Goal: Task Accomplishment & Management: Manage account settings

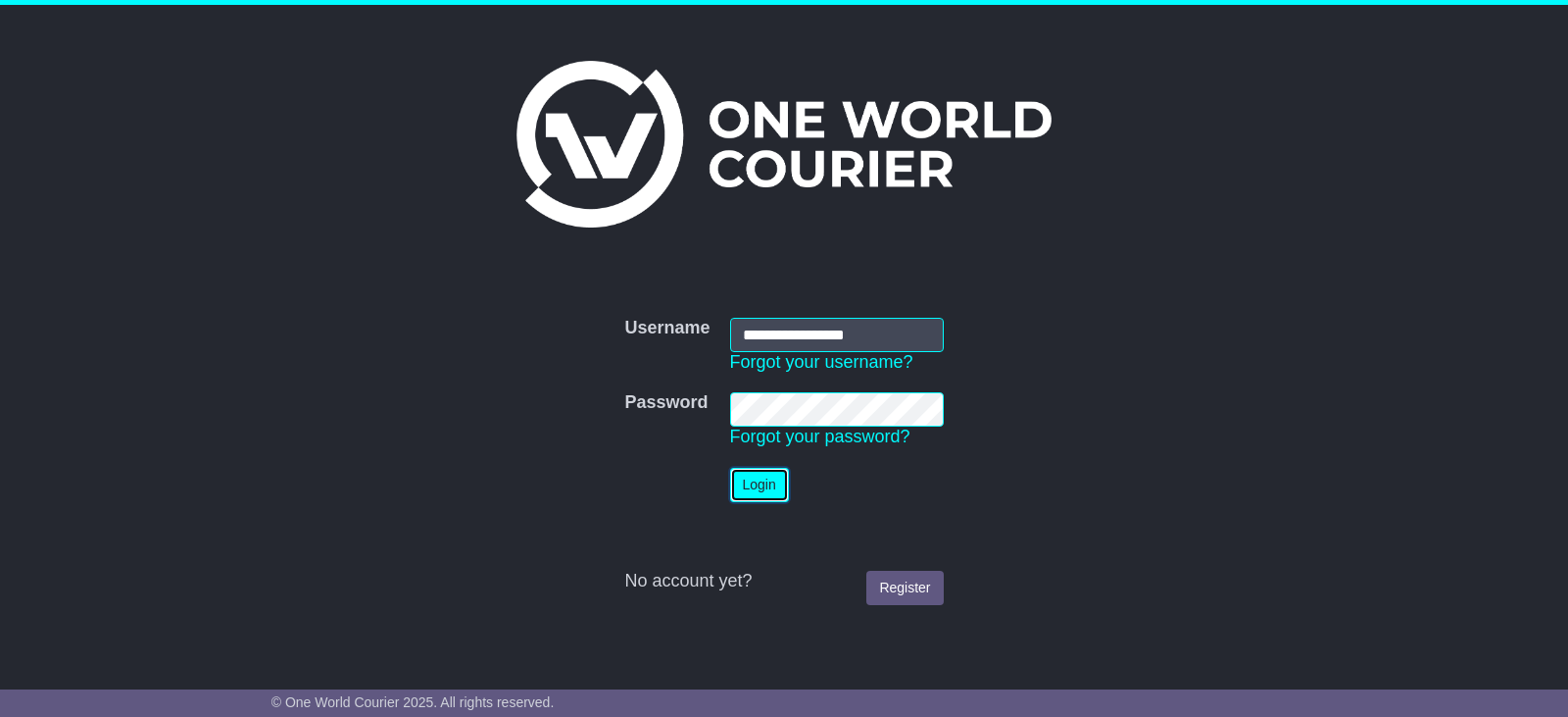
click at [756, 486] on button "Login" at bounding box center [759, 485] width 59 height 34
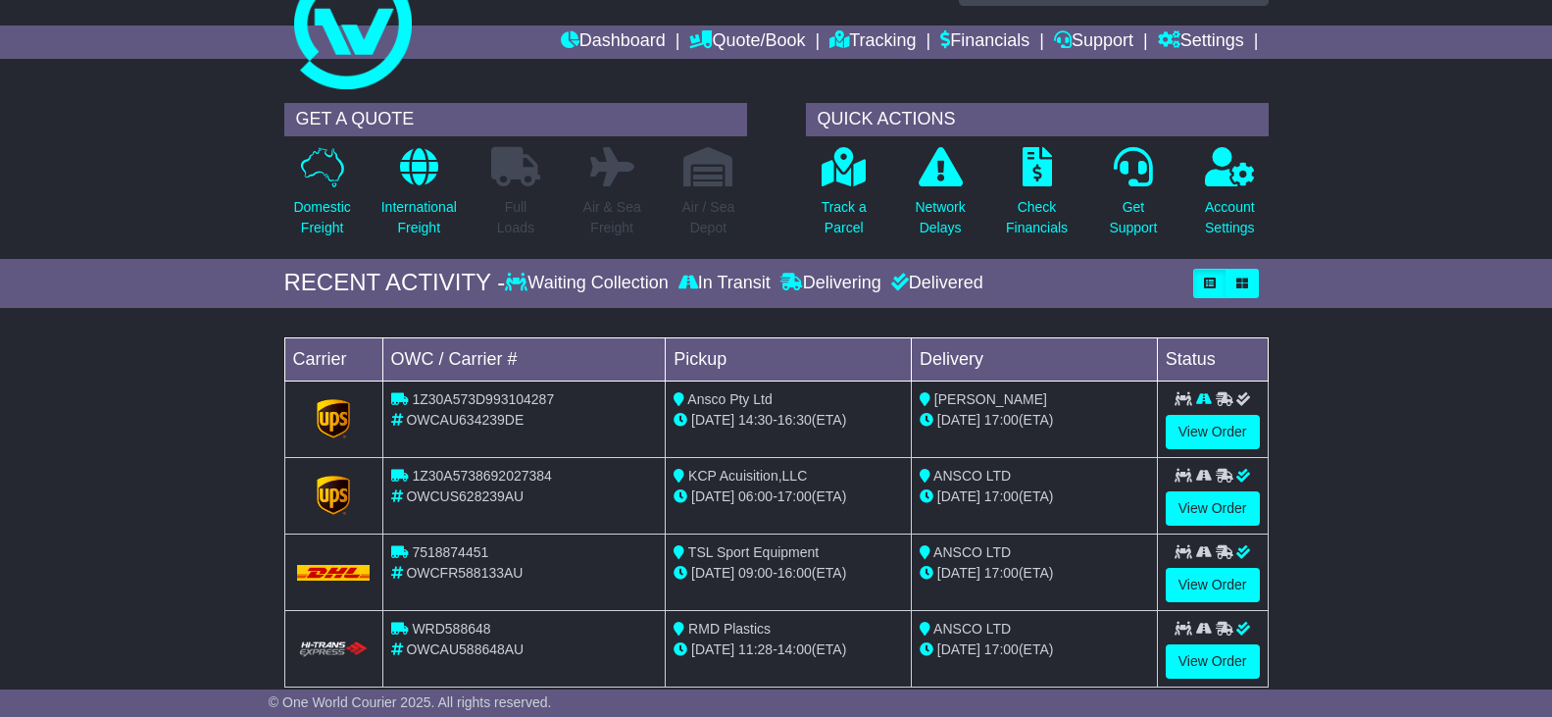
scroll to position [171, 0]
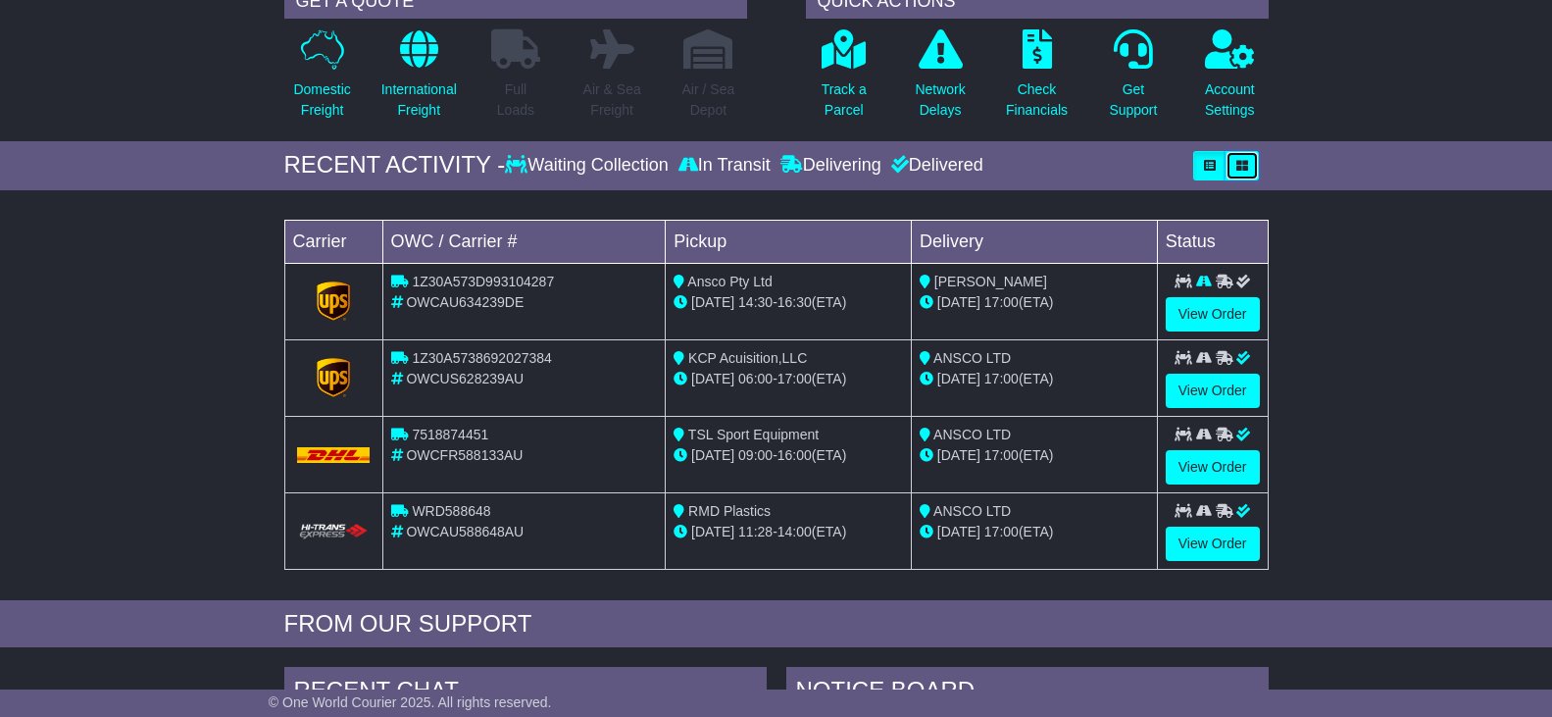
click at [1243, 164] on icon "button" at bounding box center [1242, 166] width 12 height 12
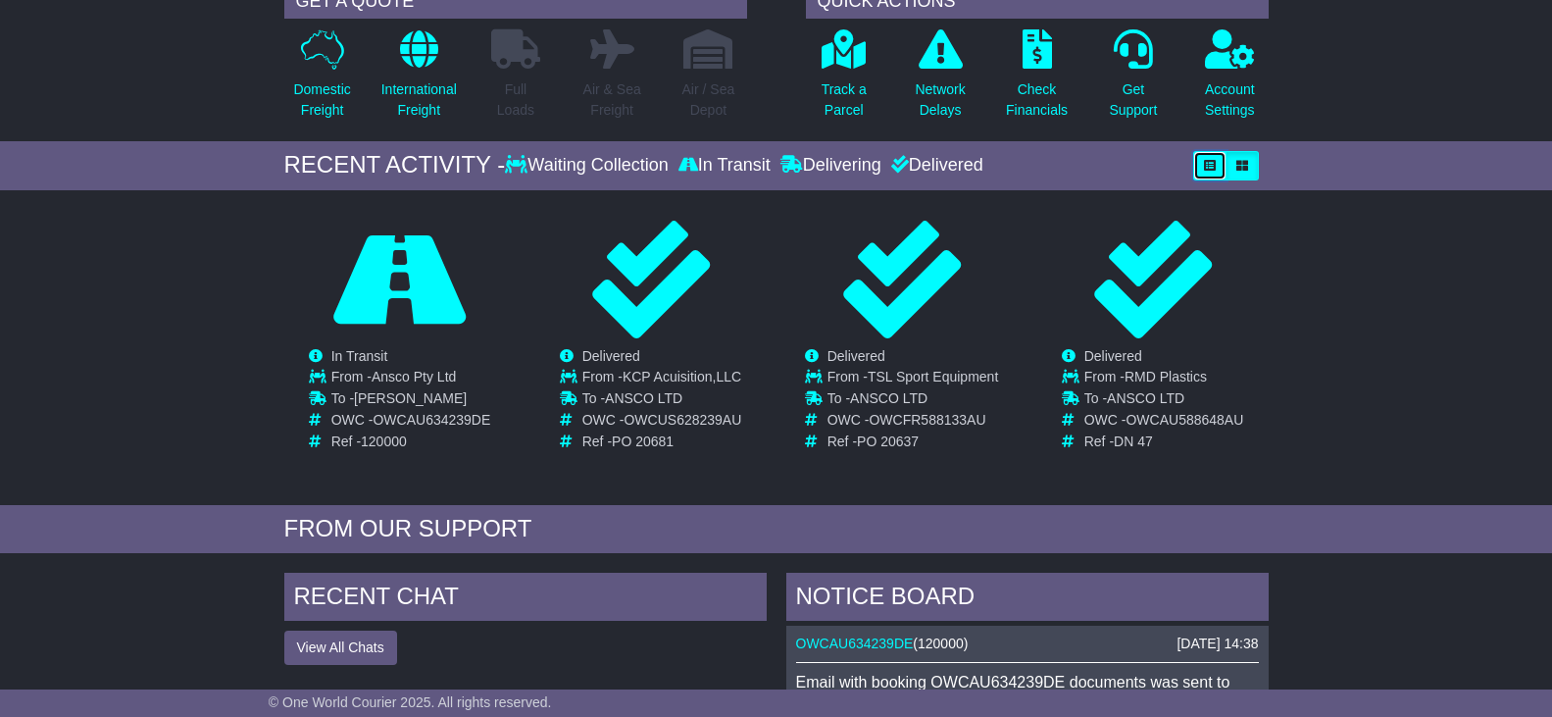
click at [1208, 163] on icon "button" at bounding box center [1210, 166] width 12 height 12
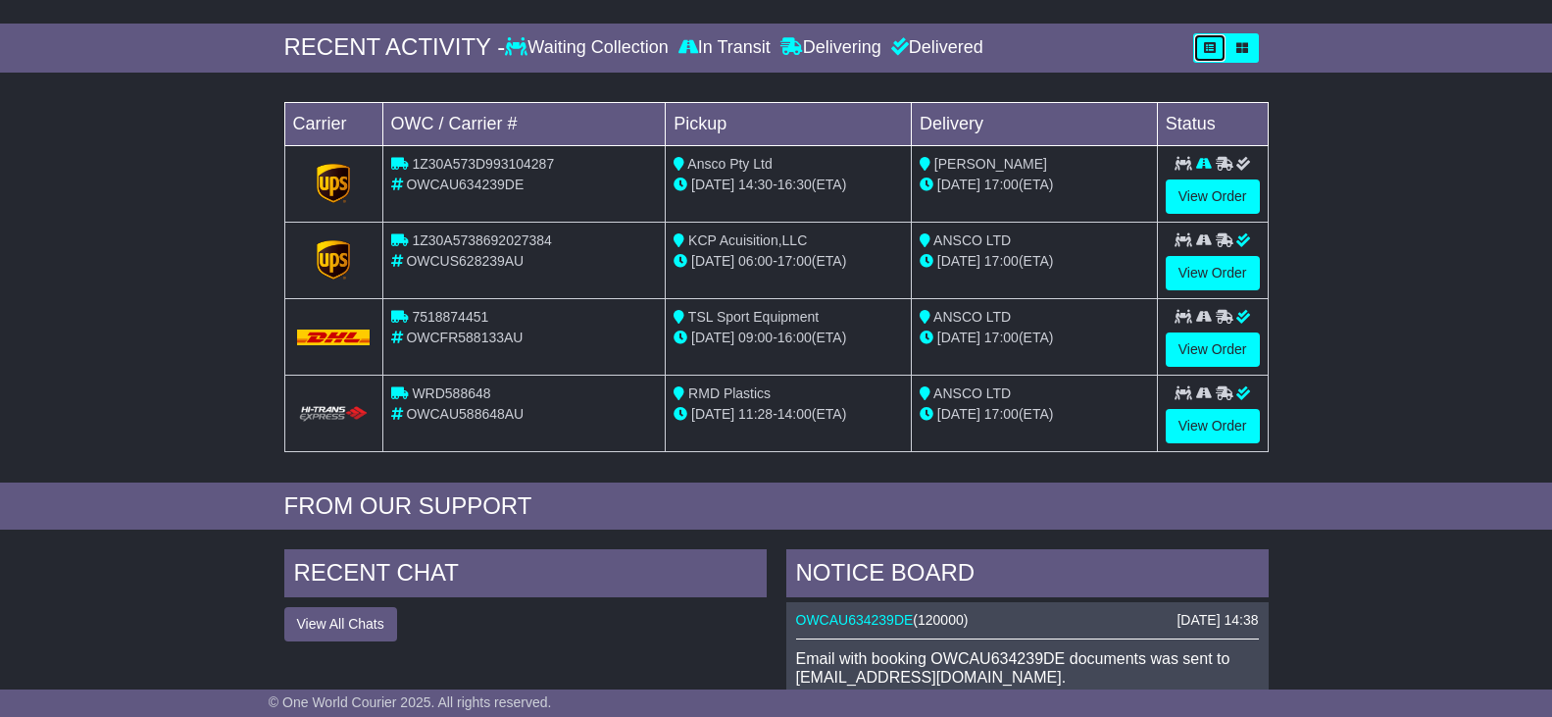
scroll to position [53, 0]
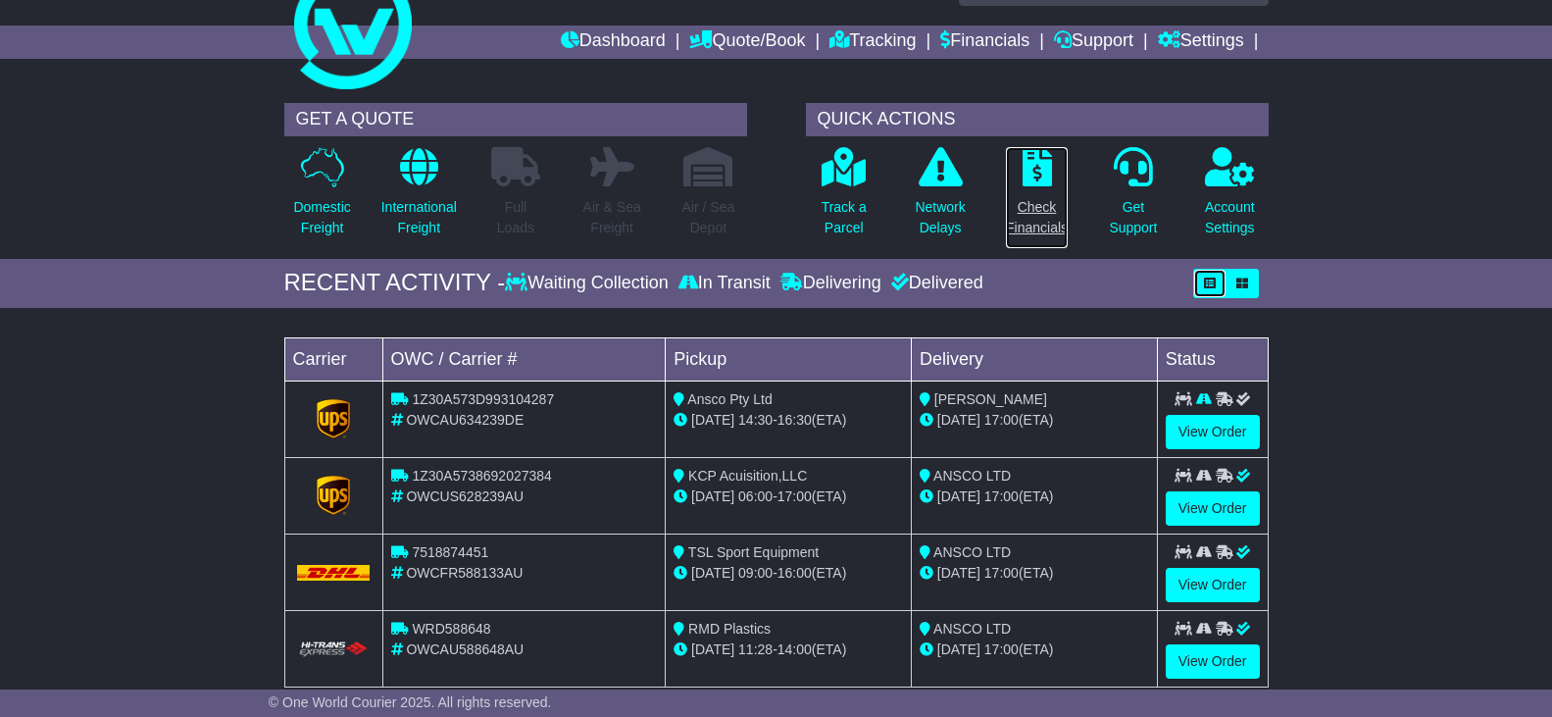
click at [1038, 212] on p "Check Financials" at bounding box center [1037, 217] width 62 height 41
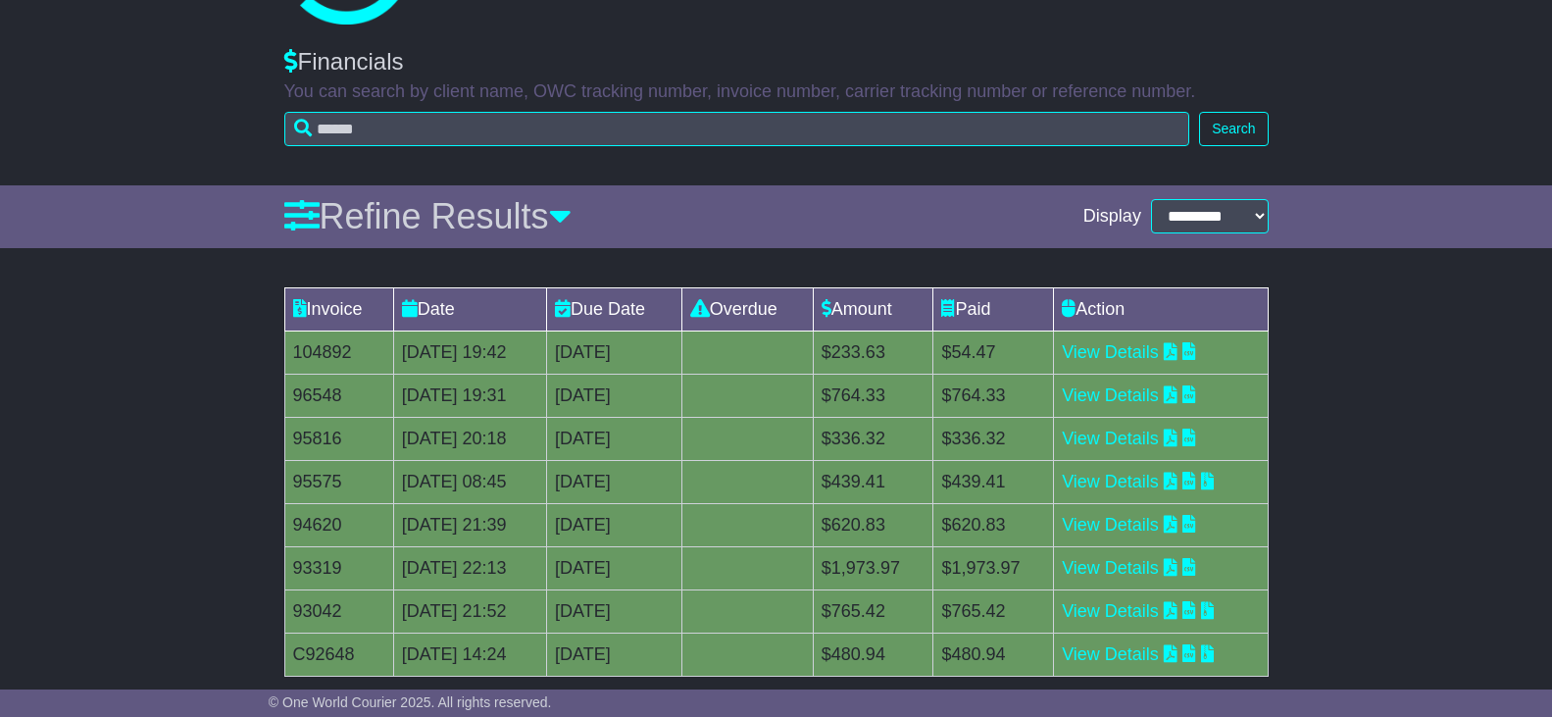
scroll to position [232, 0]
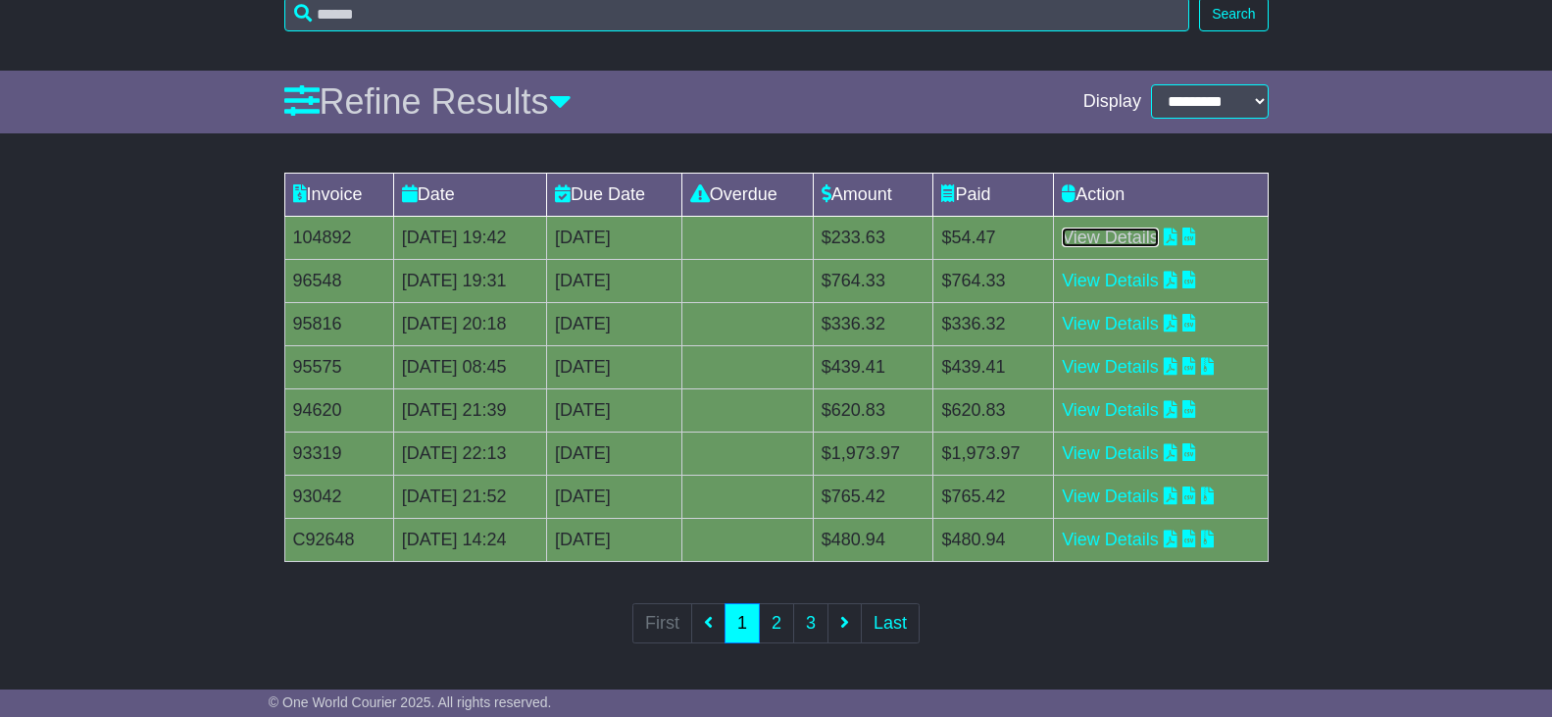
click at [1143, 239] on link "View Details" at bounding box center [1110, 237] width 97 height 20
click at [1156, 280] on link "View Details" at bounding box center [1110, 281] width 97 height 20
click at [1103, 322] on link "View Details" at bounding box center [1110, 324] width 97 height 20
click at [1121, 362] on link "View Details" at bounding box center [1110, 367] width 97 height 20
click at [1128, 413] on link "View Details" at bounding box center [1110, 410] width 97 height 20
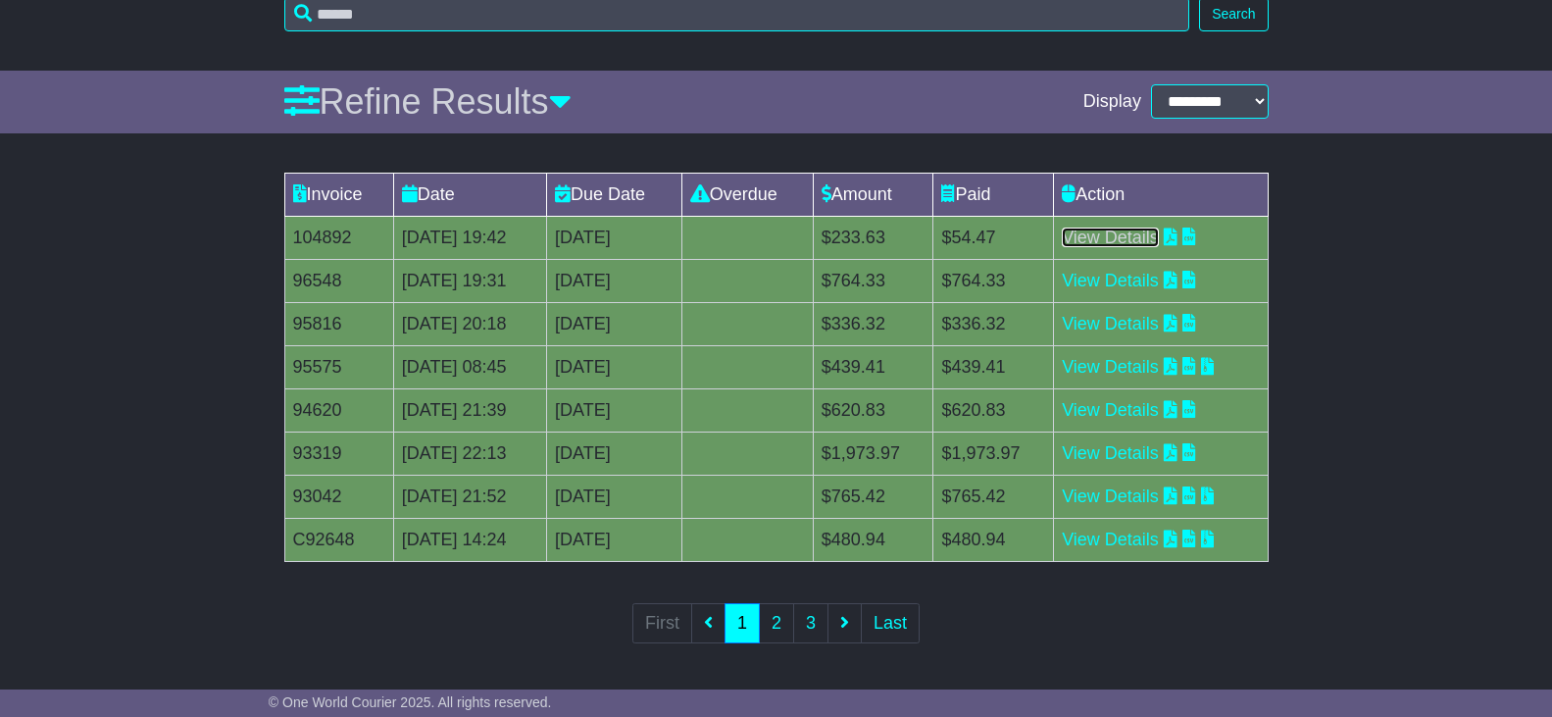
click at [1138, 238] on link "View Details" at bounding box center [1110, 237] width 97 height 20
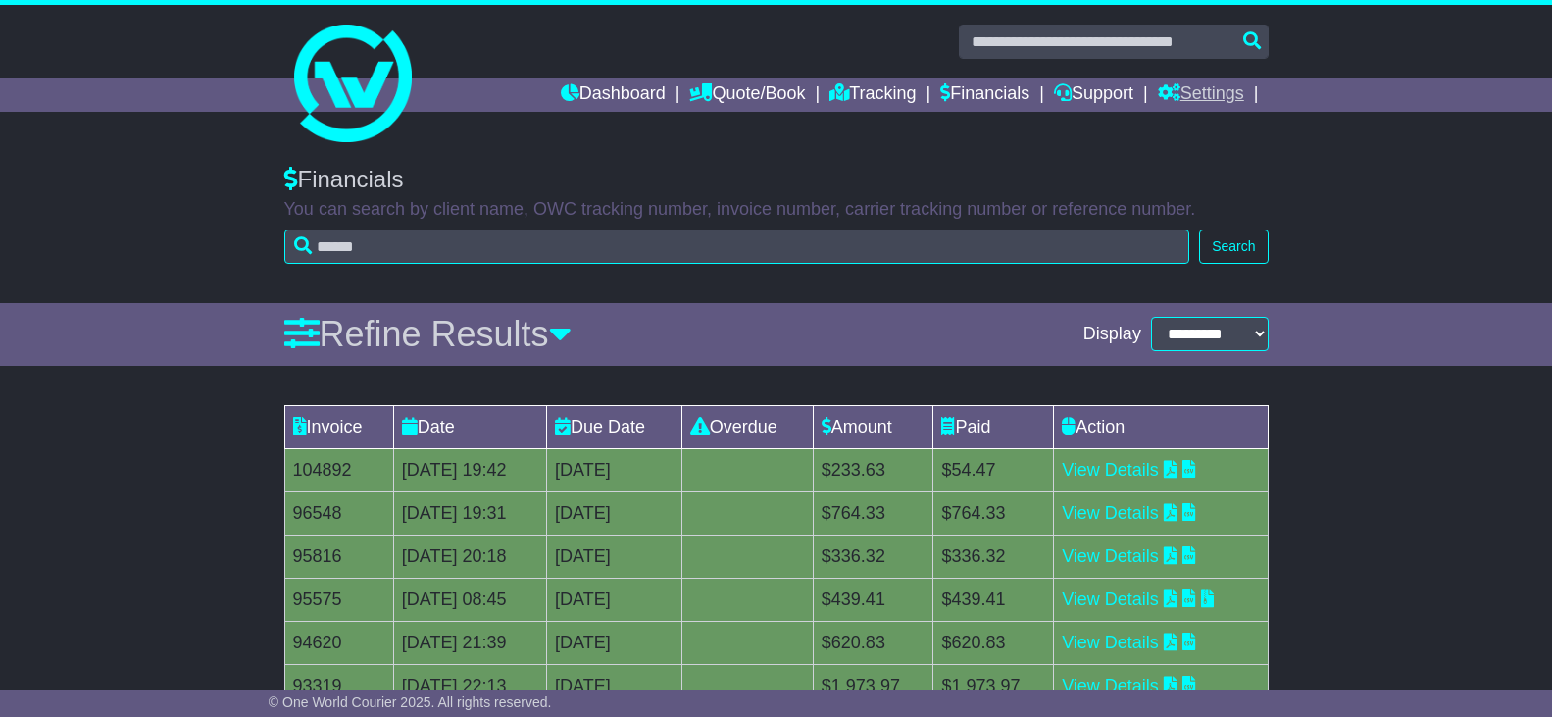
click at [1207, 89] on link "Settings" at bounding box center [1201, 94] width 86 height 33
click at [1205, 125] on link "Settings" at bounding box center [1236, 129] width 155 height 22
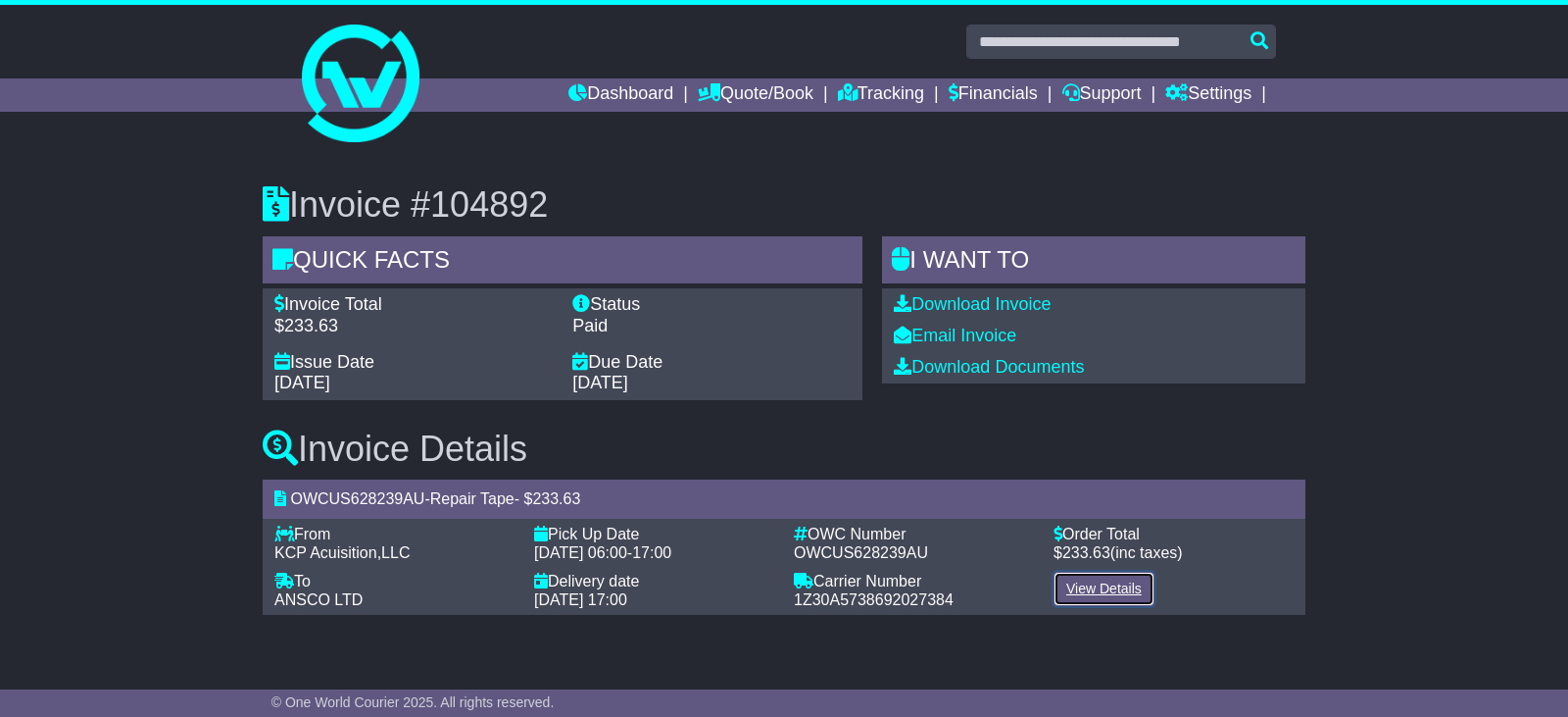
click at [1095, 592] on link "View Details" at bounding box center [1103, 589] width 101 height 34
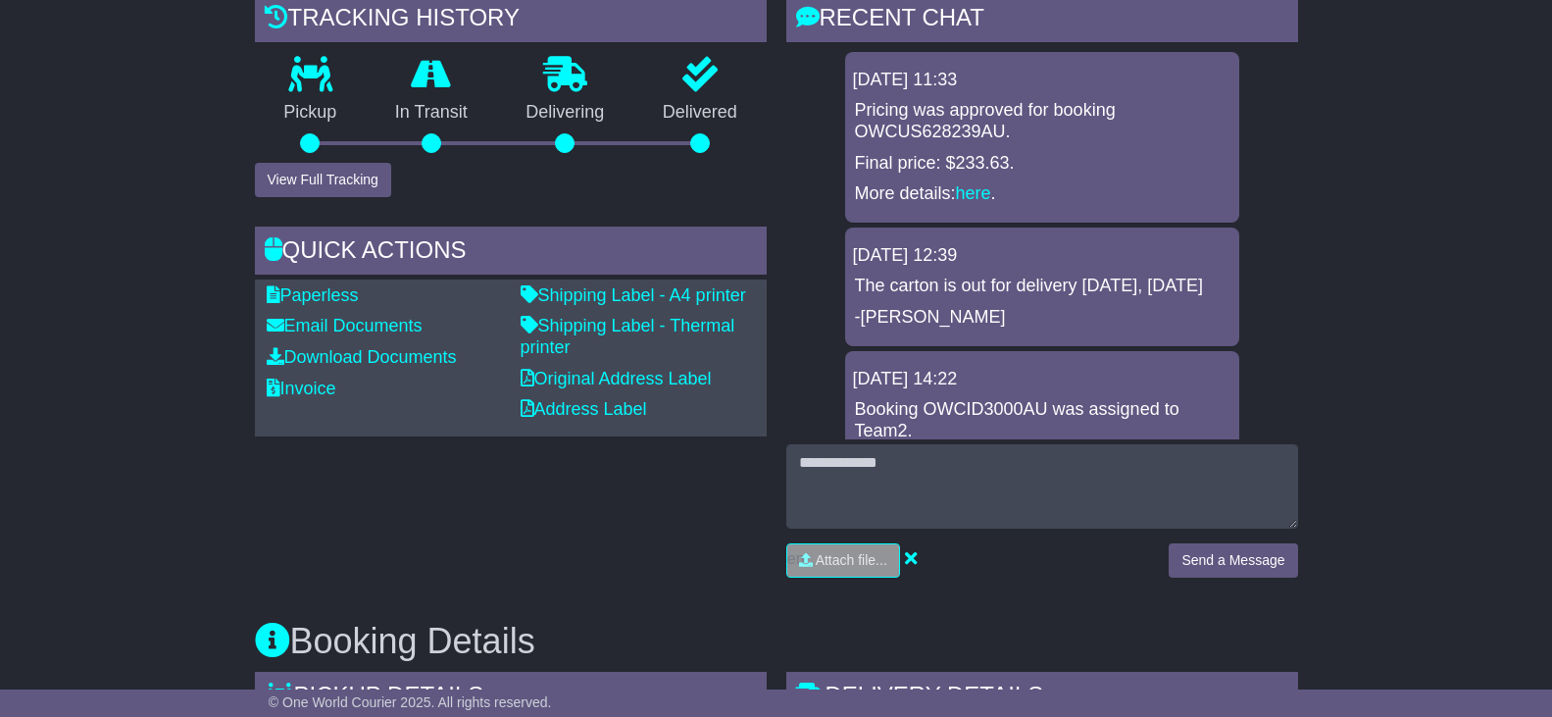
scroll to position [274, 0]
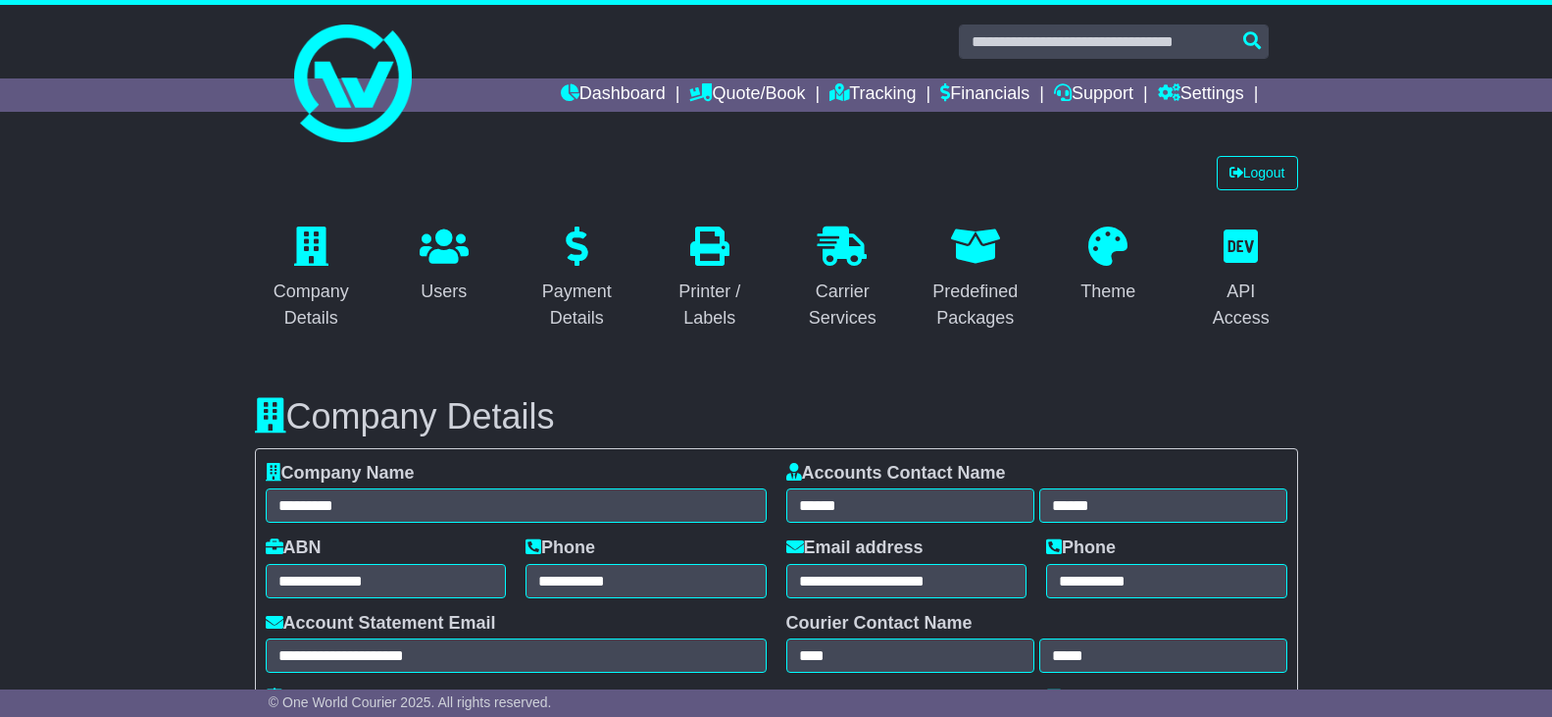
select select "**********"
select select "**"
click at [602, 95] on link "Dashboard" at bounding box center [613, 94] width 105 height 33
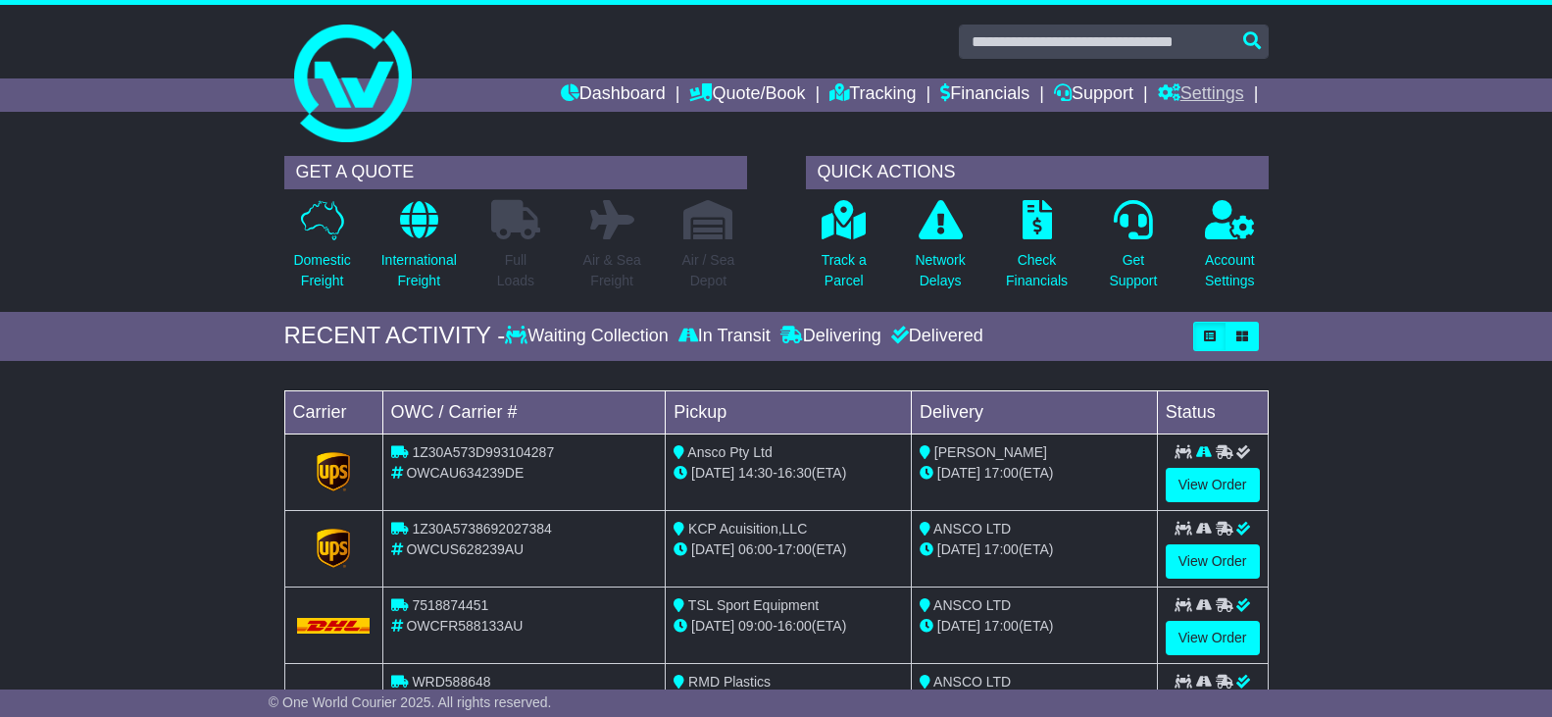
click at [1201, 89] on link "Settings" at bounding box center [1201, 94] width 86 height 33
click at [1197, 129] on link "Settings" at bounding box center [1236, 129] width 155 height 22
